Goal: Task Accomplishment & Management: Manage account settings

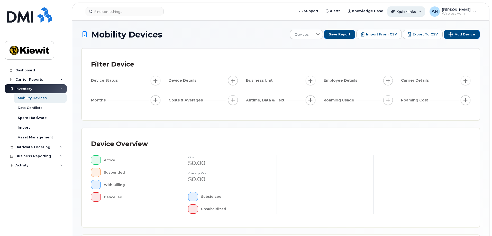
click at [423, 14] on div "Quicklinks" at bounding box center [406, 11] width 38 height 10
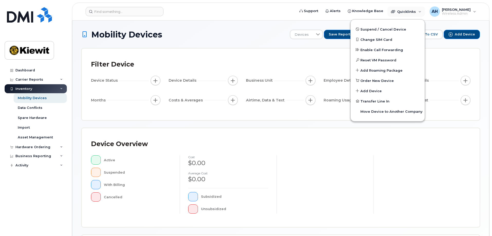
click at [390, 160] on div at bounding box center [421, 184] width 97 height 58
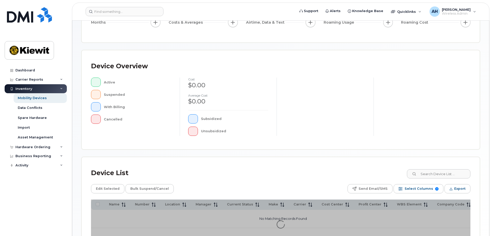
scroll to position [117, 0]
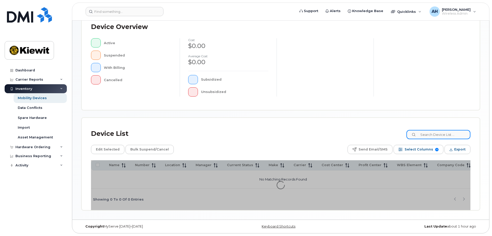
click at [431, 134] on input at bounding box center [438, 134] width 64 height 9
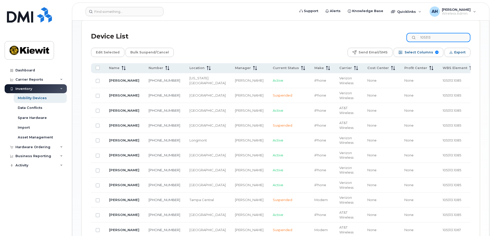
scroll to position [271, 0]
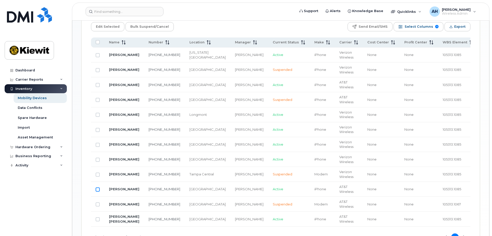
type input "105313"
click at [96, 188] on input "Row Unselected" at bounding box center [98, 190] width 4 height 4
checkbox input "true"
click at [117, 187] on link "[PERSON_NAME]" at bounding box center [124, 189] width 30 height 4
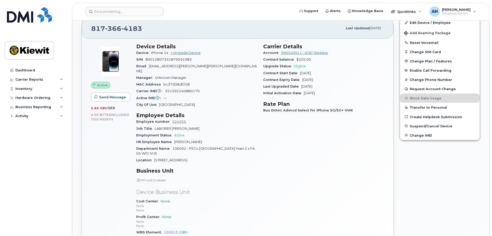
scroll to position [154, 0]
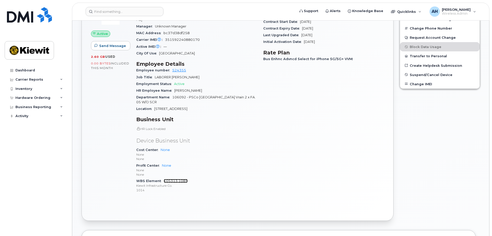
click at [173, 179] on link "105313.1085" at bounding box center [176, 181] width 24 height 4
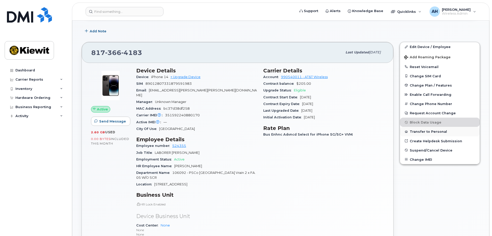
scroll to position [77, 0]
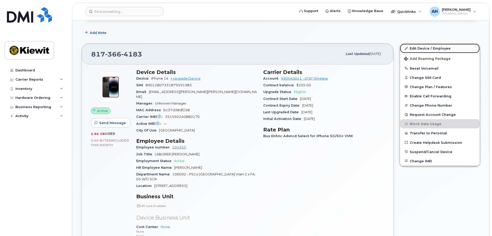
click at [420, 48] on link "Edit Device / Employee" at bounding box center [440, 48] width 80 height 9
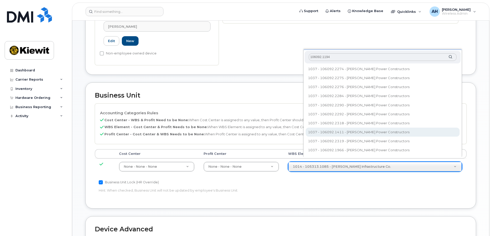
scroll to position [154, 0]
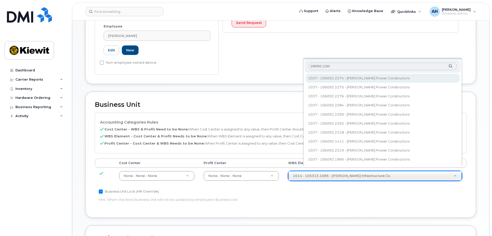
type input "106092.1194"
click at [451, 67] on div "106092.1194" at bounding box center [382, 66] width 156 height 13
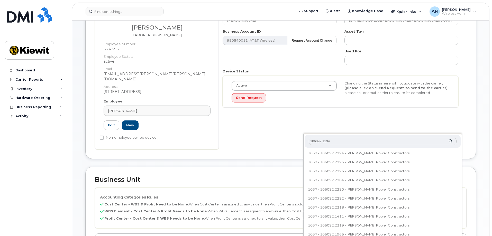
scroll to position [128, 0]
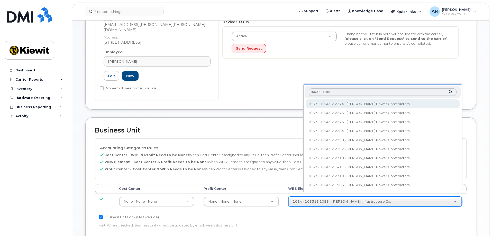
click at [453, 92] on input "106092.1194" at bounding box center [383, 91] width 148 height 7
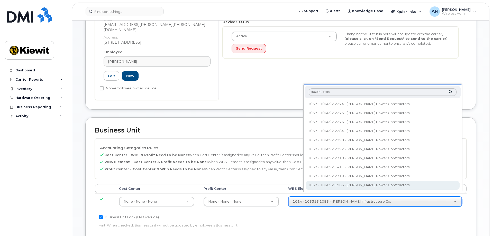
type input "35282684"
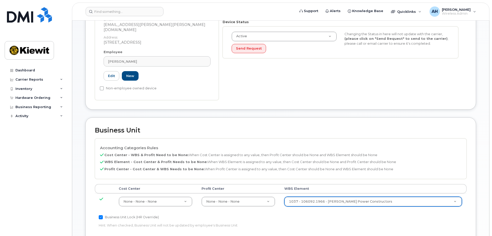
click at [346, 216] on div "Accounting Categories Rules Cost Center - WBS & Profit Need to be None: When Co…" at bounding box center [280, 186] width 371 height 96
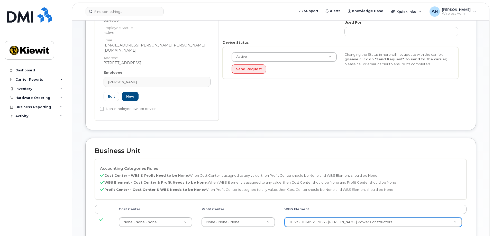
scroll to position [35, 0]
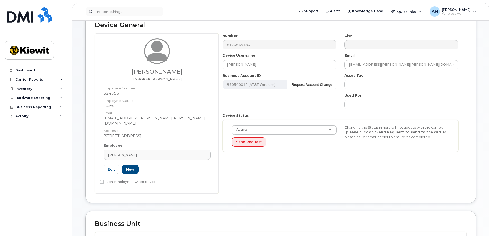
click at [379, 182] on div "Number 8173664183 City Device Username SHANE SWEETALLA Email AUSTIN.STRADLEY@KI…" at bounding box center [343, 113] width 248 height 160
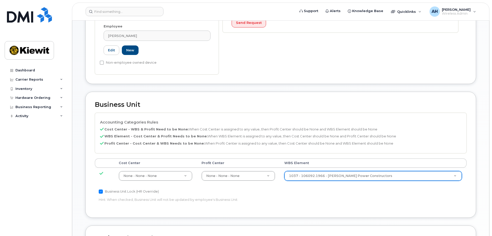
scroll to position [180, 0]
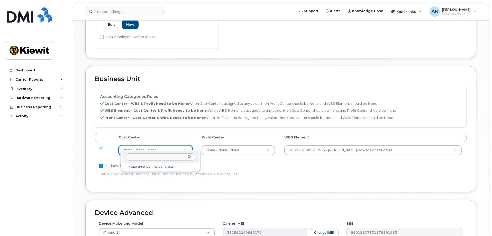
click at [152, 157] on input "text" at bounding box center [161, 156] width 70 height 7
type input "106092"
click at [189, 156] on div "106092" at bounding box center [161, 157] width 78 height 13
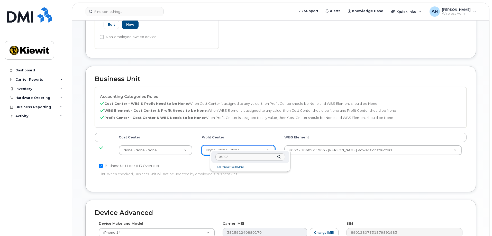
type input "106092"
click at [278, 157] on div "106092" at bounding box center [250, 157] width 78 height 13
click at [100, 164] on input "Business Unit Lock (HR Override)" at bounding box center [101, 166] width 4 height 4
checkbox input "false"
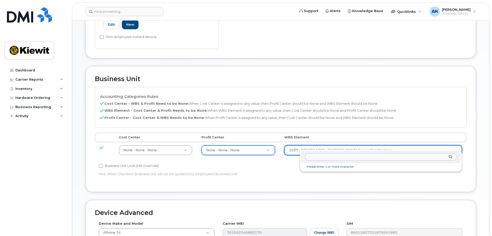
click at [324, 157] on input "text" at bounding box center [380, 156] width 151 height 7
type input "106092.1194"
type input "33375768"
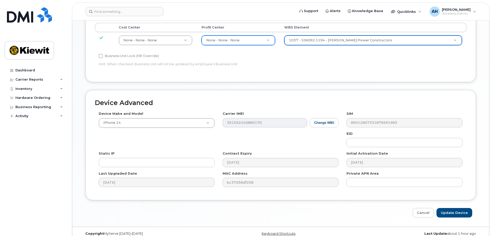
scroll to position [292, 0]
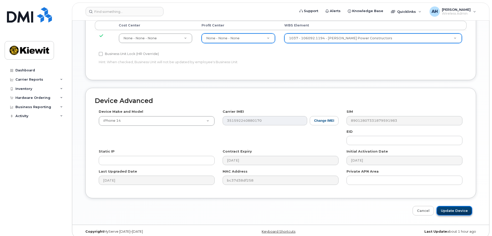
click at [451, 206] on input "Update Device" at bounding box center [454, 211] width 36 height 10
type input "Saving..."
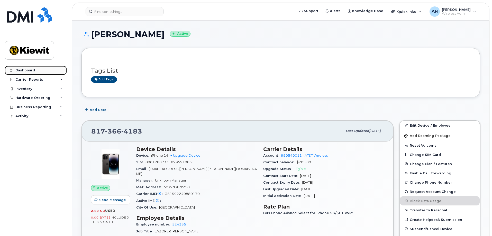
click at [27, 70] on div "Dashboard" at bounding box center [25, 70] width 20 height 4
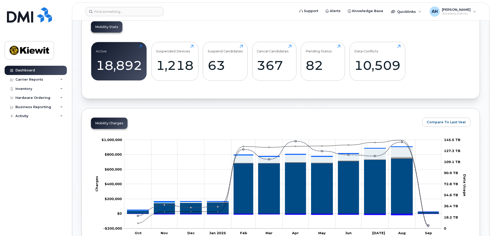
scroll to position [77, 0]
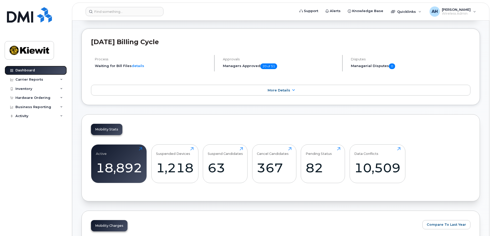
click at [47, 69] on link "Dashboard" at bounding box center [36, 70] width 62 height 9
